Goal: Use online tool/utility: Utilize a website feature to perform a specific function

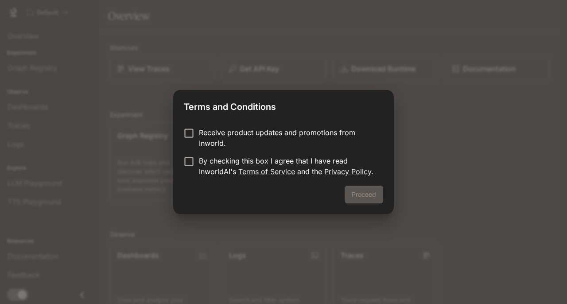
click at [244, 144] on p "Receive product updates and promotions from Inworld." at bounding box center [287, 137] width 177 height 21
click at [202, 164] on p "By checking this box I agree that I have read InworldAI's Terms of Service and …" at bounding box center [287, 165] width 177 height 21
click at [225, 129] on p "Receive product updates and promotions from Inworld." at bounding box center [287, 137] width 177 height 21
click at [358, 199] on button "Proceed" at bounding box center [363, 195] width 39 height 18
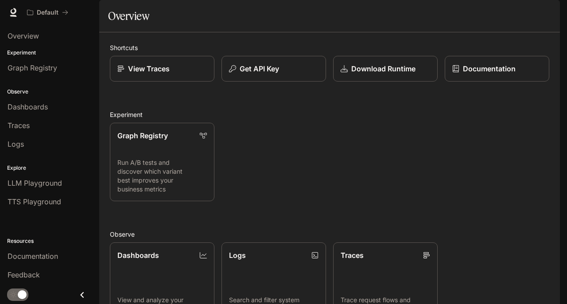
click at [18, 303] on div "main menu drawer" at bounding box center [49, 295] width 99 height 18
click at [42, 34] on div "Overview" at bounding box center [50, 36] width 84 height 11
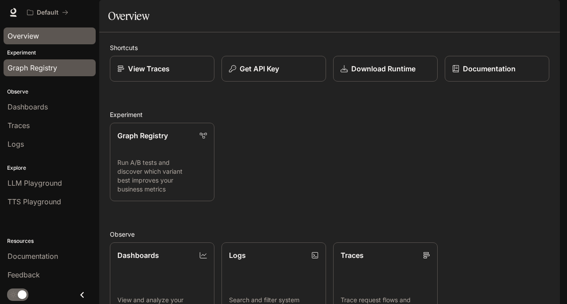
click at [58, 73] on div "Graph Registry" at bounding box center [50, 67] width 84 height 11
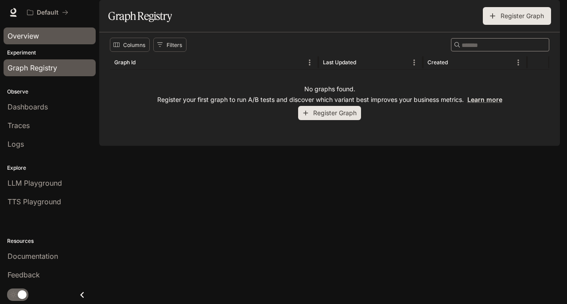
click at [68, 36] on div "Overview" at bounding box center [50, 36] width 84 height 11
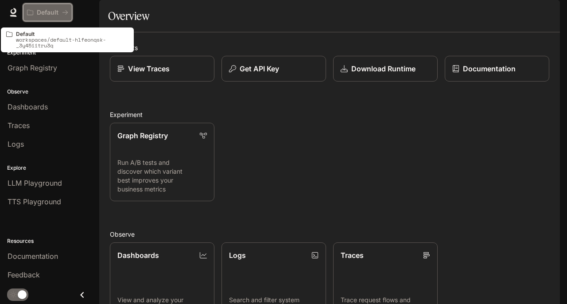
click at [65, 17] on button "Default" at bounding box center [47, 13] width 49 height 18
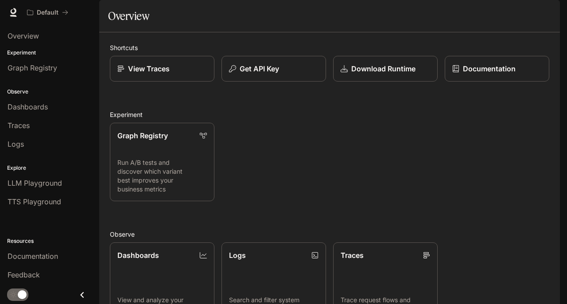
scroll to position [176, 0]
click at [48, 181] on span "LLM Playground" at bounding box center [35, 183] width 54 height 11
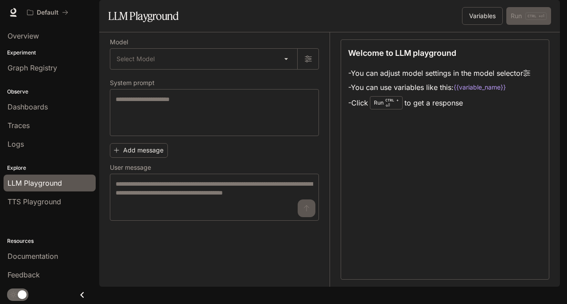
click at [426, 148] on div "Welcome to LLM playground - You can adjust model settings in the model selector…" at bounding box center [444, 159] width 209 height 240
click at [455, 111] on li "- Click Run CTRL + ⏎ to get a response" at bounding box center [439, 102] width 182 height 17
click at [469, 140] on div "Welcome to LLM playground - You can adjust model settings in the model selector…" at bounding box center [444, 159] width 209 height 240
